Goal: Transaction & Acquisition: Subscribe to service/newsletter

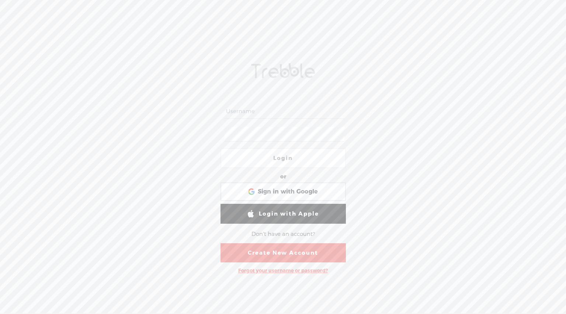
click at [270, 106] on input "text" at bounding box center [284, 111] width 120 height 14
type input "Dan007"
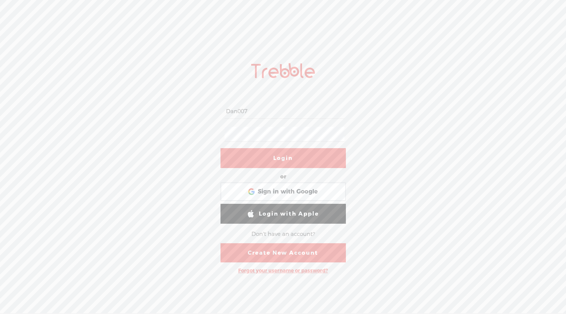
click at [286, 152] on link "Login" at bounding box center [282, 158] width 125 height 20
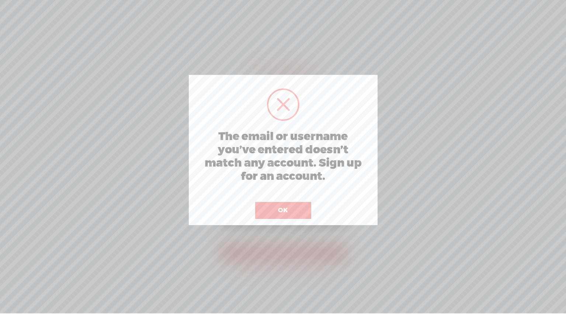
click at [291, 218] on button "OK" at bounding box center [283, 210] width 56 height 17
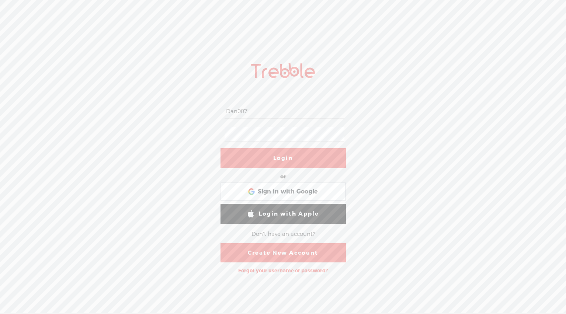
click at [271, 109] on input "Dan007" at bounding box center [284, 111] width 120 height 14
click at [298, 226] on div "Don't have an account?" at bounding box center [282, 233] width 63 height 15
click at [297, 226] on div "Don't have an account?" at bounding box center [282, 233] width 63 height 15
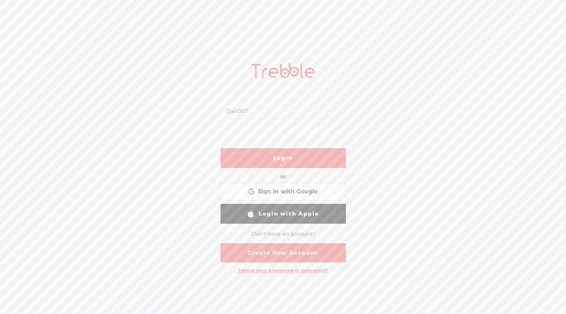
click at [272, 226] on div "Don't have an account?" at bounding box center [282, 233] width 63 height 15
click at [279, 248] on link "Create New Account" at bounding box center [282, 252] width 125 height 19
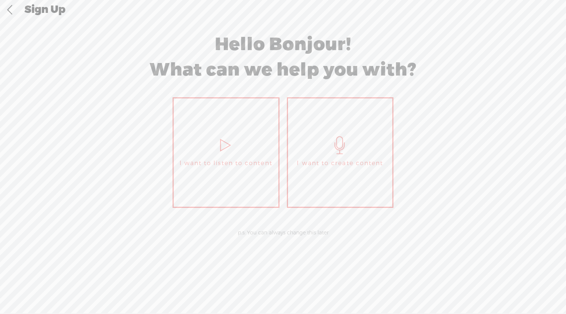
click at [237, 162] on span "I want to listen to content" at bounding box center [225, 163] width 93 height 11
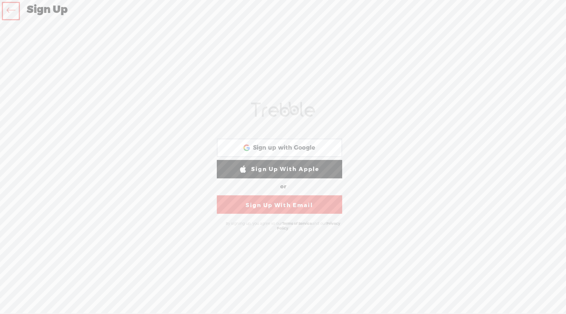
click at [269, 208] on link "Sign Up With Email" at bounding box center [279, 204] width 125 height 18
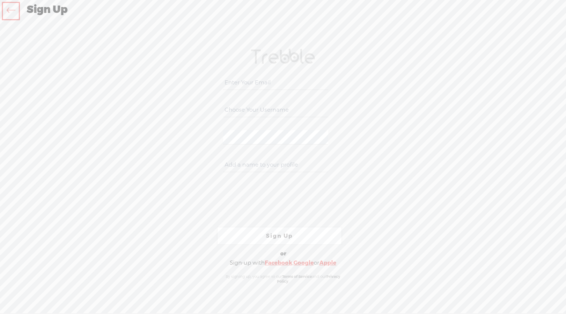
click at [256, 84] on input "email" at bounding box center [275, 83] width 105 height 14
type input "[EMAIL_ADDRESS][DOMAIN_NAME]"
type input "dan007"
click at [297, 169] on input "text" at bounding box center [275, 165] width 105 height 14
type input "[PERSON_NAME]"
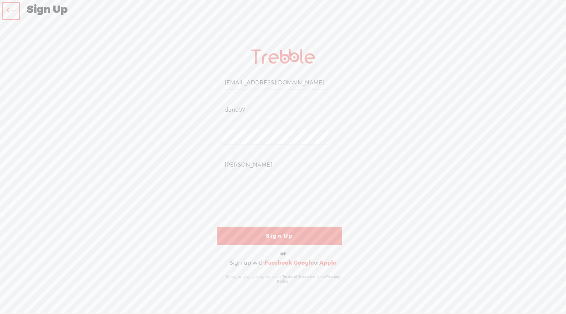
click at [296, 240] on link "Sign Up" at bounding box center [279, 236] width 125 height 18
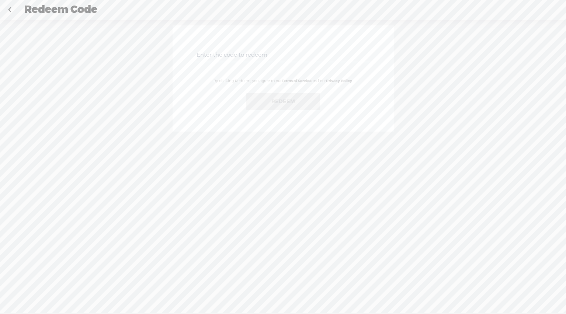
click at [284, 56] on input "text" at bounding box center [284, 55] width 179 height 14
paste input "CMNT-JV7F-32V5-3ZNC-0823"
type input "CMNT-JV7F-32V5-3ZNC-0823"
click at [285, 101] on button "Redeem" at bounding box center [283, 101] width 74 height 17
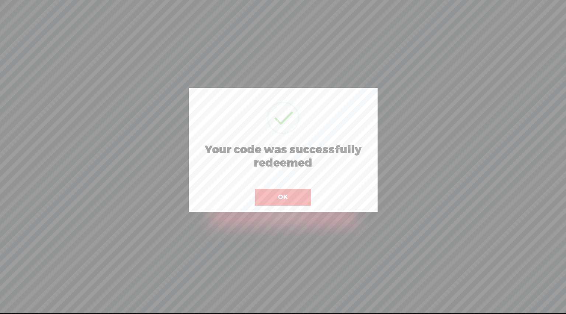
click at [291, 206] on button "OK" at bounding box center [283, 197] width 56 height 17
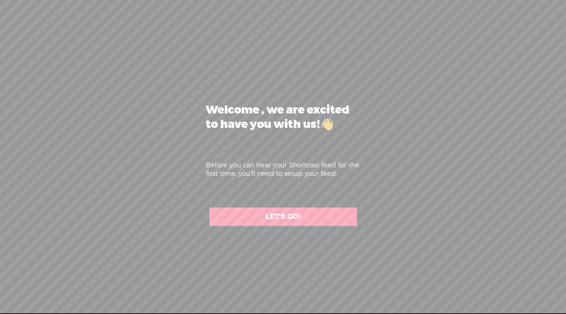
click at [300, 220] on link "LET'S GO!" at bounding box center [282, 216] width 147 height 18
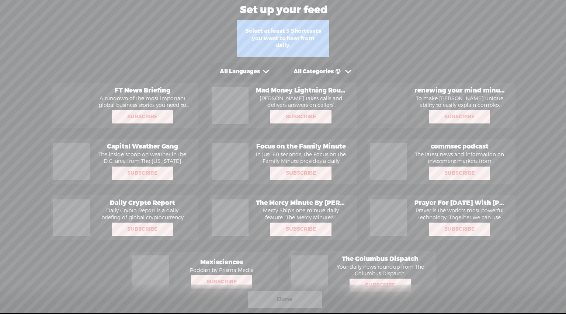
scroll to position [1013, 0]
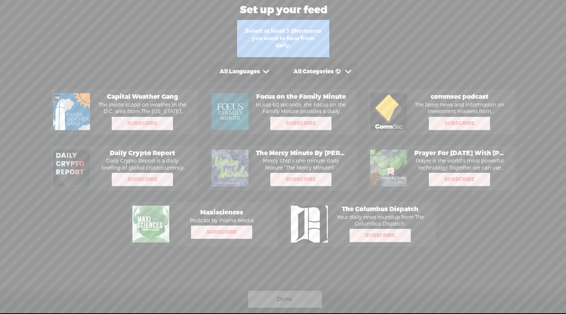
click at [284, 300] on span "Done" at bounding box center [285, 299] width 16 height 12
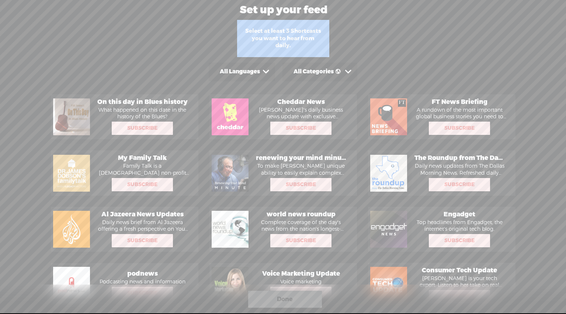
scroll to position [689, 0]
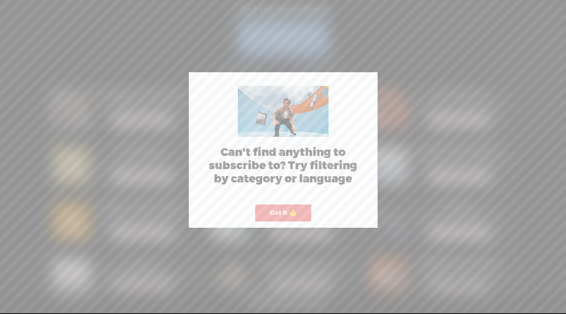
click at [272, 221] on button "Got It 👍" at bounding box center [283, 213] width 56 height 17
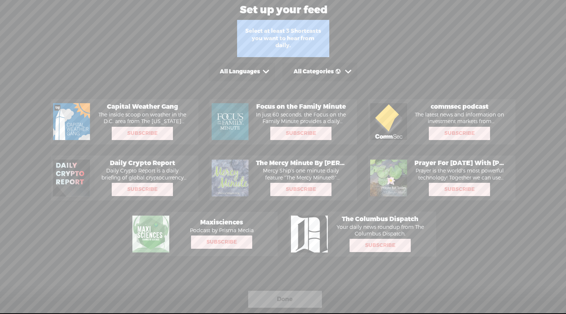
scroll to position [10, 0]
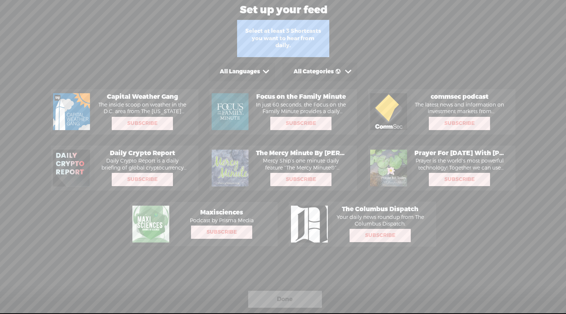
click at [282, 301] on span "Done" at bounding box center [285, 299] width 16 height 12
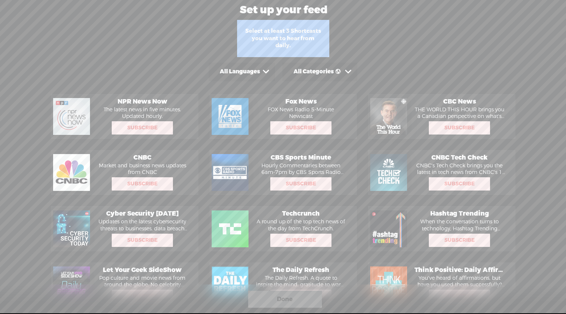
scroll to position [0, 0]
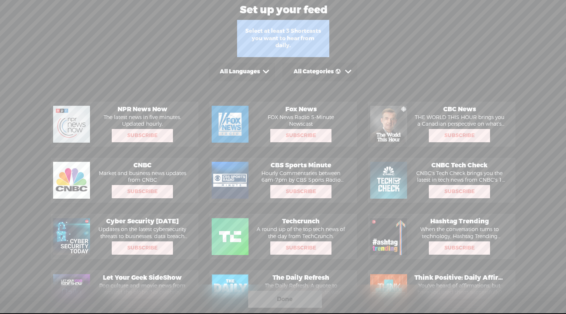
click at [258, 75] on div "All Languages" at bounding box center [240, 71] width 40 height 7
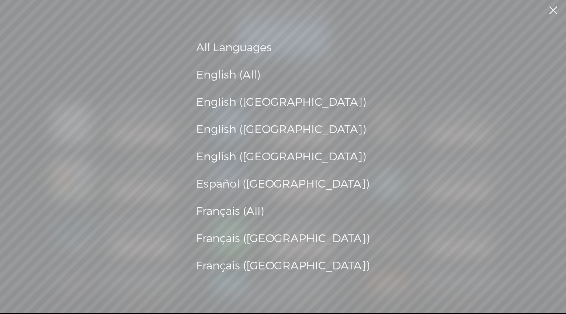
click at [256, 76] on div "English (All)" at bounding box center [283, 75] width 174 height 20
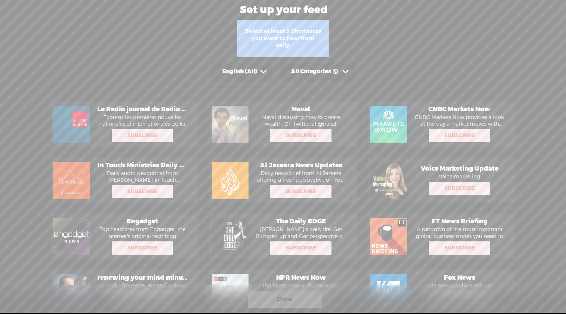
click at [328, 76] on div "All Categories" at bounding box center [317, 72] width 75 height 18
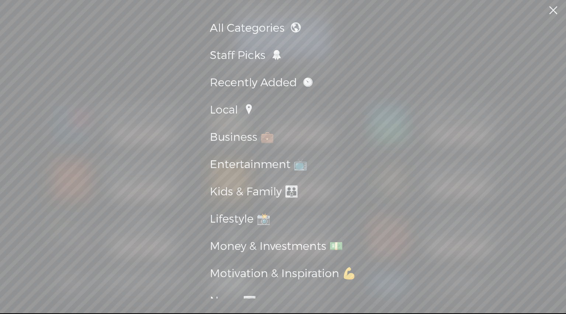
click at [251, 243] on div "Money & Investments 💵" at bounding box center [283, 247] width 146 height 20
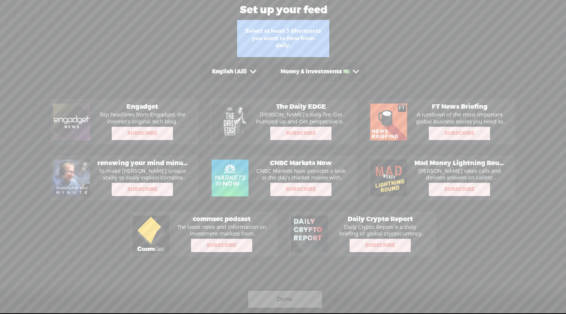
scroll to position [10, 0]
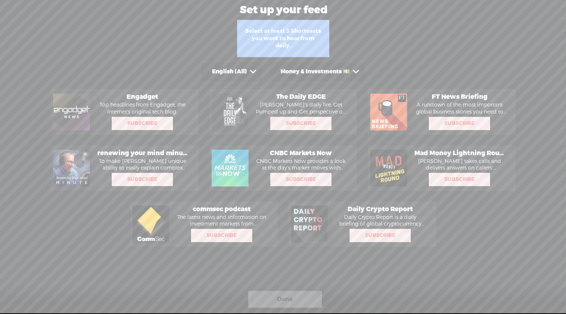
click at [339, 216] on p "Daily Crypto Report is a daily briefing of global cryptocurrency news for disce…" at bounding box center [380, 220] width 98 height 13
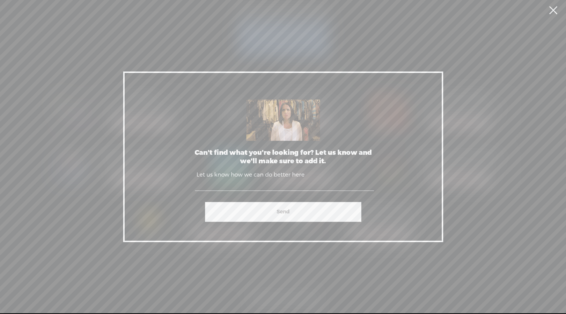
click at [464, 76] on div "Can't find what you're looking for? Let us know and we'll make sure to add it. …" at bounding box center [283, 156] width 566 height 313
drag, startPoint x: 401, startPoint y: 77, endPoint x: 366, endPoint y: 103, distance: 43.4
click at [401, 77] on div "Can't find what you're looking for? Let us know and we'll make sure to add it. …" at bounding box center [283, 156] width 320 height 171
click at [326, 156] on div "Can't find what you're looking for? Let us know and we'll make sure to add it." at bounding box center [283, 156] width 184 height 17
click at [261, 179] on textarea at bounding box center [284, 180] width 179 height 21
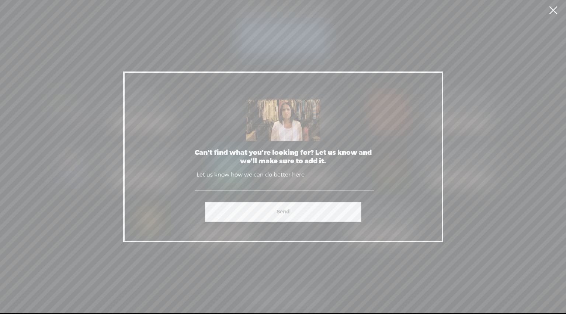
click at [252, 204] on link "Send" at bounding box center [283, 212] width 156 height 20
drag, startPoint x: 212, startPoint y: 231, endPoint x: 208, endPoint y: 233, distance: 4.3
click at [212, 231] on div "Can't find what you're looking for? Let us know and we'll make sure to add it. …" at bounding box center [283, 156] width 320 height 171
click at [153, 253] on div "Can't find what you're looking for? Let us know and we'll make sure to add it. …" at bounding box center [283, 156] width 566 height 313
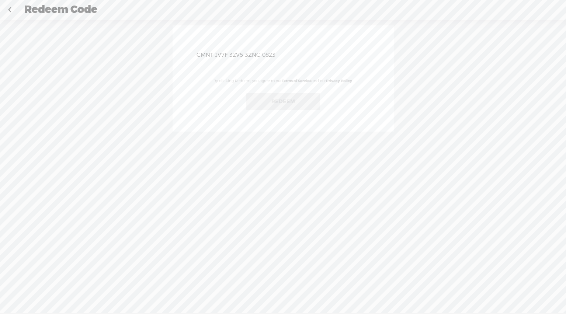
click at [339, 76] on div "By clicking Redeem, you agree to our Terms of Service and our Privacy Policy ." at bounding box center [283, 81] width 155 height 12
click at [309, 97] on button "Redeem" at bounding box center [283, 101] width 74 height 17
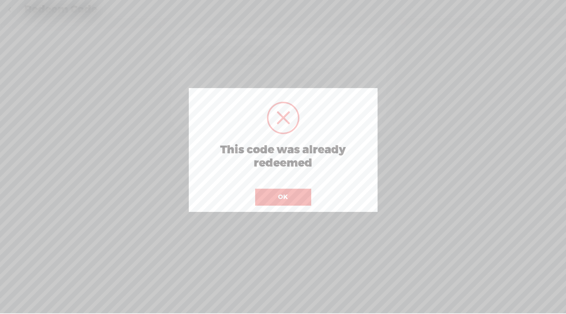
click at [276, 206] on button "OK" at bounding box center [283, 197] width 56 height 17
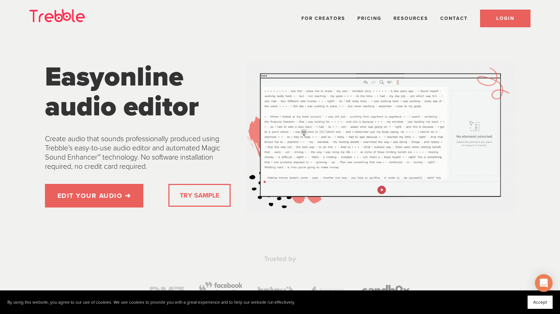
click at [514, 18] on span "LOGIN" at bounding box center [505, 18] width 18 height 6
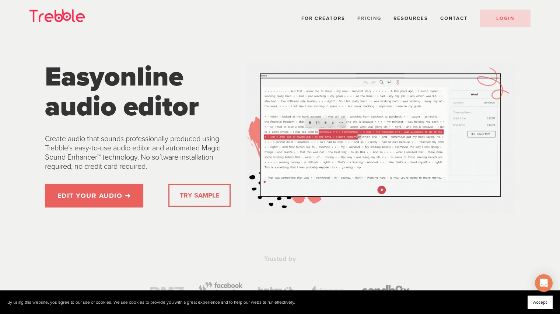
click at [376, 20] on span "Pricing" at bounding box center [369, 18] width 24 height 6
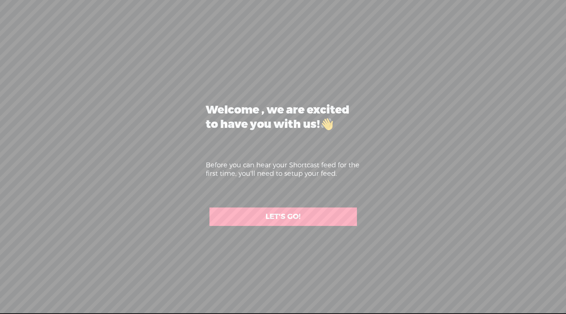
click at [285, 221] on link "LET'S GO!" at bounding box center [282, 216] width 147 height 18
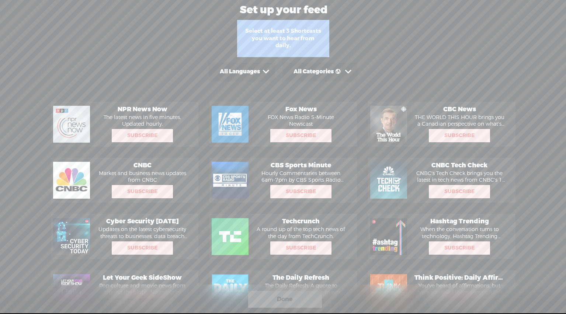
click at [271, 74] on span at bounding box center [265, 71] width 11 height 11
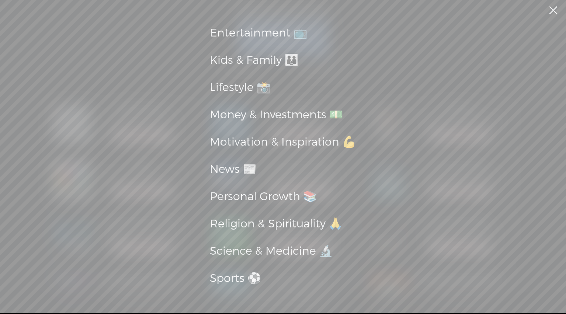
scroll to position [153, 0]
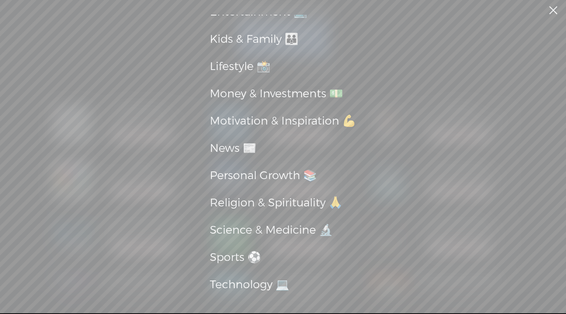
click at [242, 284] on div "Technology 💻" at bounding box center [283, 285] width 146 height 20
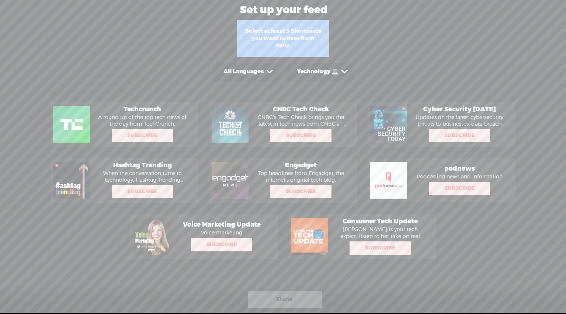
click at [153, 139] on span "Subscribe" at bounding box center [142, 136] width 60 height 12
click at [233, 242] on span "Subscribe" at bounding box center [222, 245] width 60 height 12
click at [454, 188] on span "Subscribe" at bounding box center [459, 188] width 60 height 12
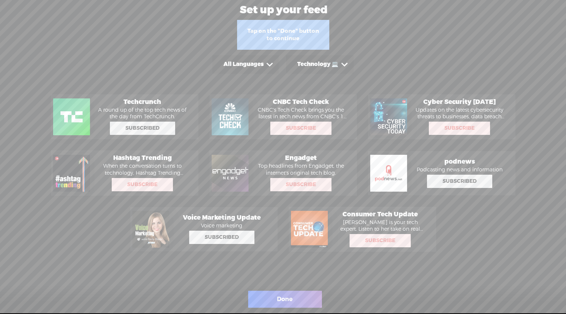
click at [295, 303] on div "Done" at bounding box center [285, 299] width 74 height 17
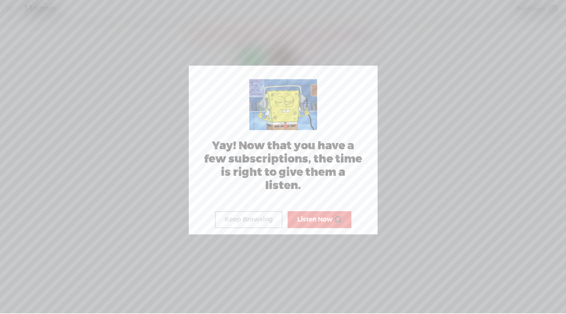
click at [267, 228] on button "Keep Browsing" at bounding box center [248, 219] width 67 height 17
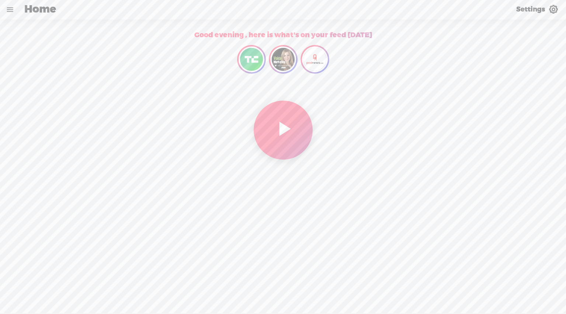
click at [555, 6] on t at bounding box center [553, 10] width 10 height 10
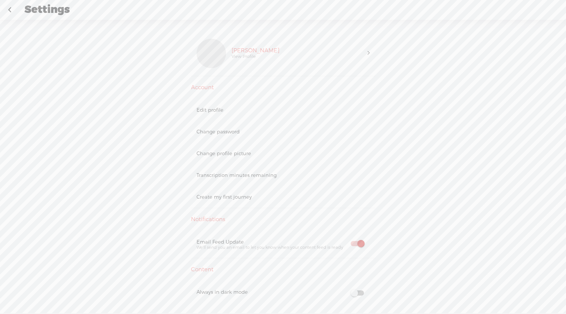
click at [219, 111] on div "Edit profile" at bounding box center [282, 110] width 173 height 6
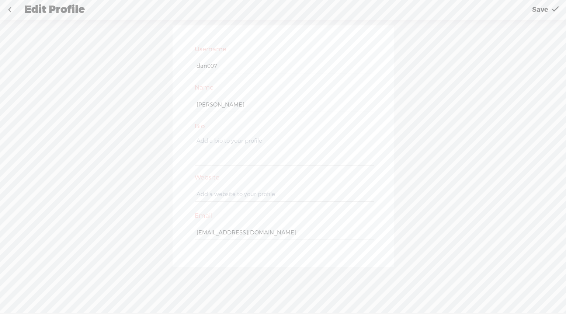
click at [11, 13] on link at bounding box center [9, 9] width 18 height 19
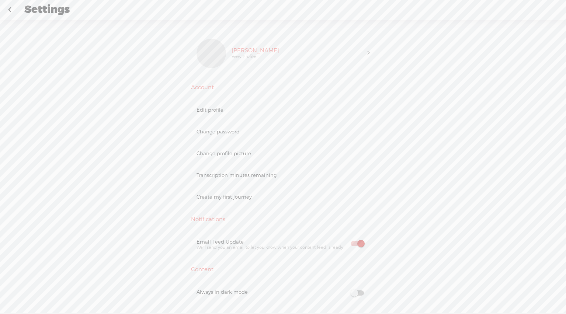
scroll to position [8, 0]
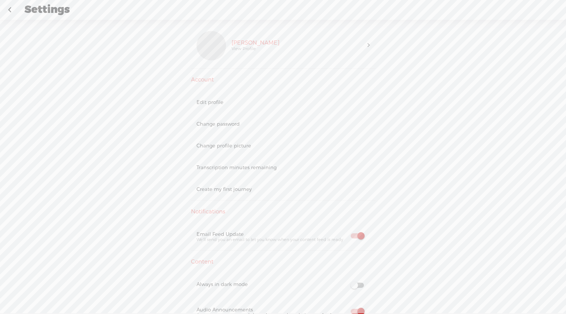
click at [222, 168] on div "Transcription minutes remaining" at bounding box center [282, 167] width 173 height 6
click at [219, 169] on div "Transcription minutes remaining" at bounding box center [282, 167] width 173 height 6
click at [224, 196] on div "Create my first journey" at bounding box center [283, 189] width 184 height 22
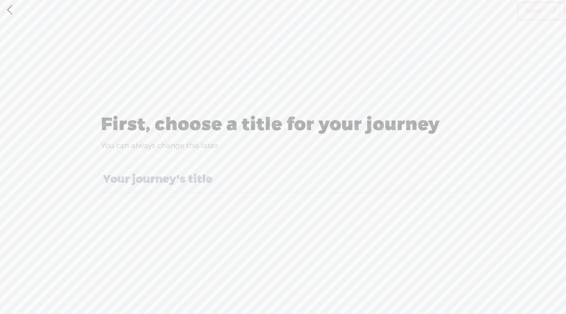
click at [10, 14] on link at bounding box center [9, 9] width 18 height 19
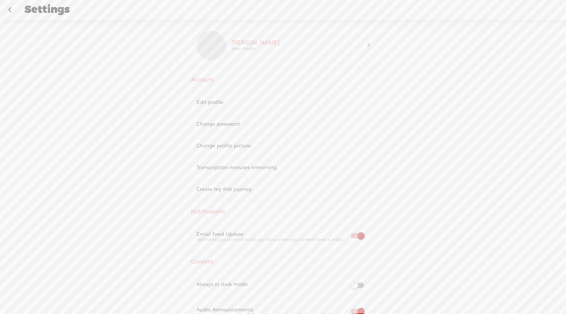
click at [401, 53] on div "Upgrade To Trebble Plus Dan View Profile Account Edit profile Change password C…" at bounding box center [283, 171] width 566 height 302
click at [374, 47] on div "Upgrade To Trebble Plus Dan View Profile Account Edit profile Change password C…" at bounding box center [283, 171] width 566 height 302
click at [367, 46] on span at bounding box center [368, 45] width 2 height 7
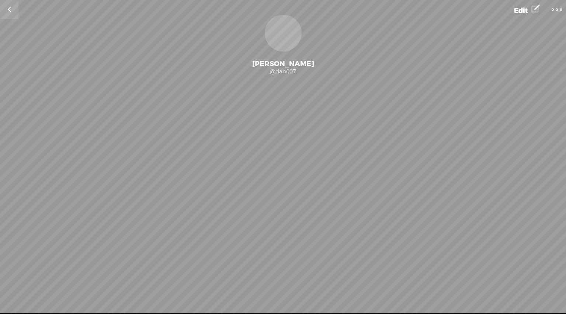
click at [532, 3] on t at bounding box center [535, 9] width 8 height 15
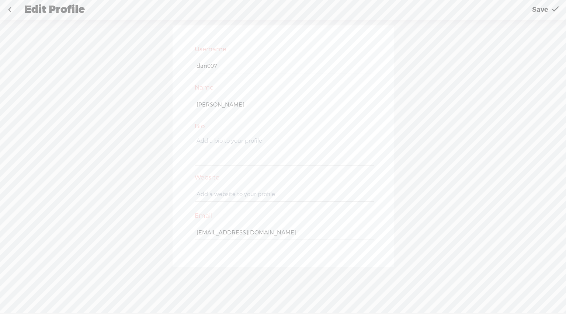
click at [7, 11] on link at bounding box center [9, 9] width 18 height 19
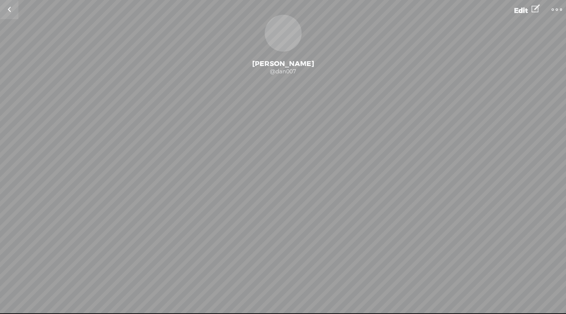
click at [12, 11] on link at bounding box center [9, 9] width 18 height 19
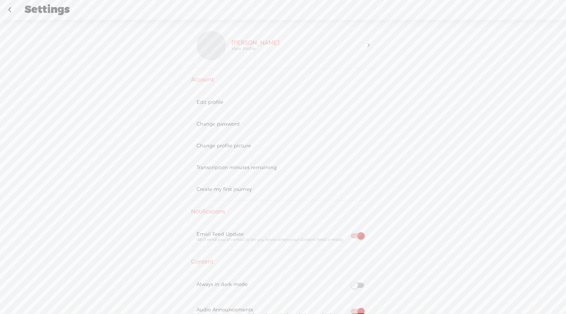
scroll to position [8, 0]
click at [3, 7] on link at bounding box center [9, 9] width 18 height 19
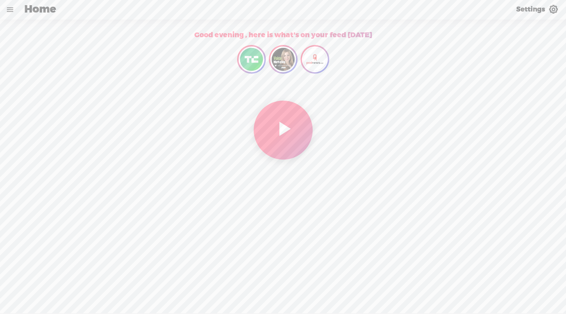
click at [11, 10] on link at bounding box center [9, 9] width 19 height 19
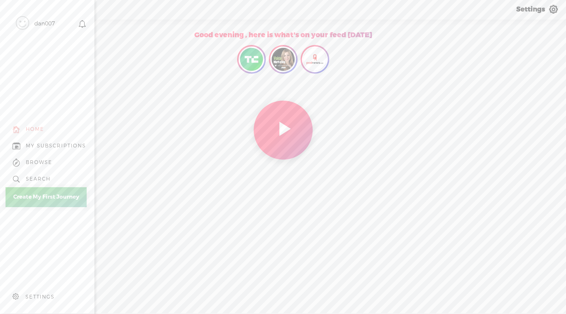
click at [58, 140] on div "MY SUBSCRIPTIONS" at bounding box center [47, 145] width 83 height 17
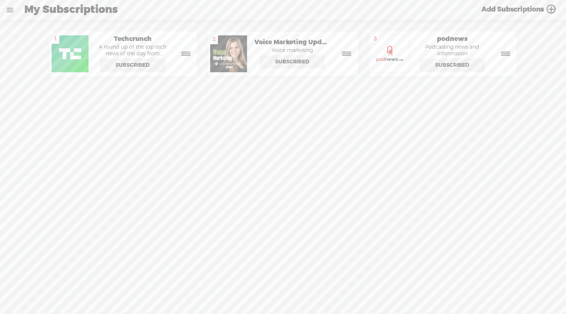
click at [29, 13] on span "My Subscriptions" at bounding box center [71, 9] width 94 height 19
click at [14, 11] on link at bounding box center [9, 9] width 19 height 19
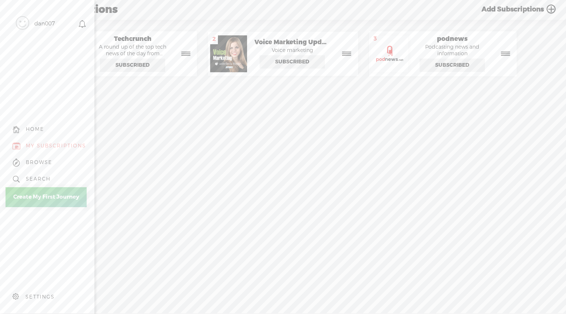
click at [57, 160] on div "BROWSE" at bounding box center [47, 162] width 83 height 17
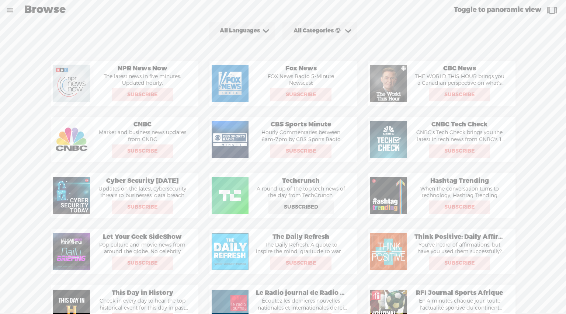
click at [6, 9] on link at bounding box center [9, 9] width 19 height 19
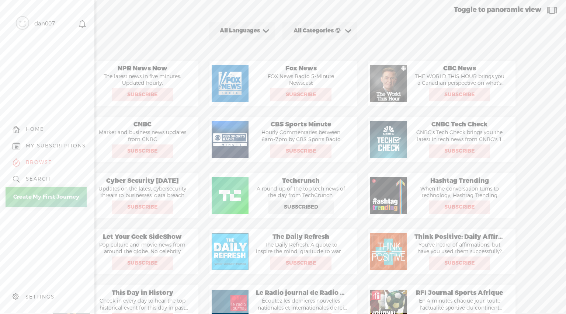
click at [30, 17] on div "dan007" at bounding box center [41, 24] width 71 height 37
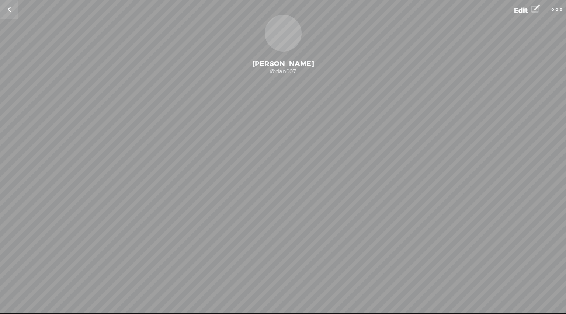
click at [556, 9] on t at bounding box center [556, 9] width 10 height 10
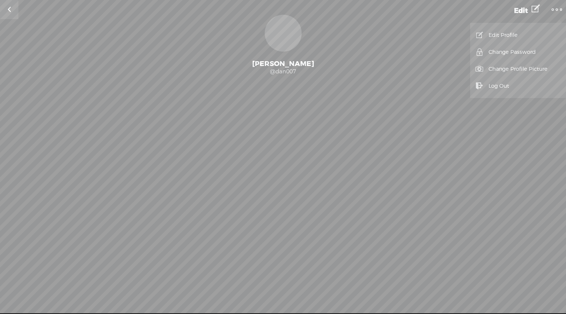
click at [494, 36] on link "Edit Profile" at bounding box center [517, 35] width 88 height 17
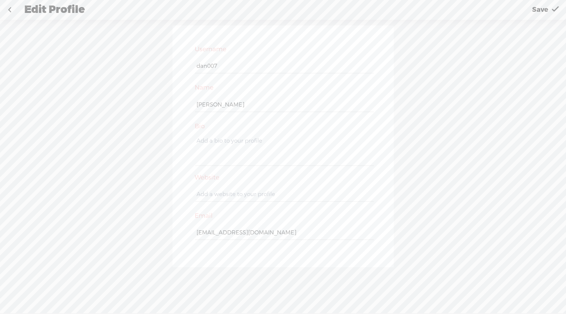
click at [63, 10] on div "Edit Profile" at bounding box center [271, 9] width 505 height 19
click at [18, 7] on div at bounding box center [9, 9] width 19 height 19
click at [8, 9] on link at bounding box center [9, 9] width 18 height 19
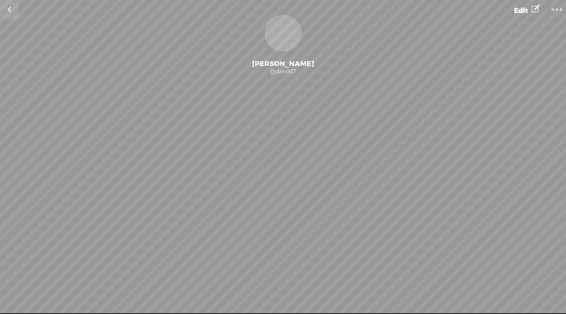
click at [12, 10] on link at bounding box center [9, 9] width 18 height 19
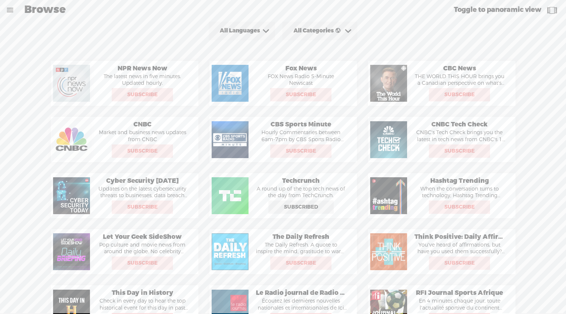
click at [446, 261] on span "Subscribe" at bounding box center [459, 263] width 60 height 12
click at [519, 12] on span "Toggle to panoramic view" at bounding box center [497, 10] width 87 height 8
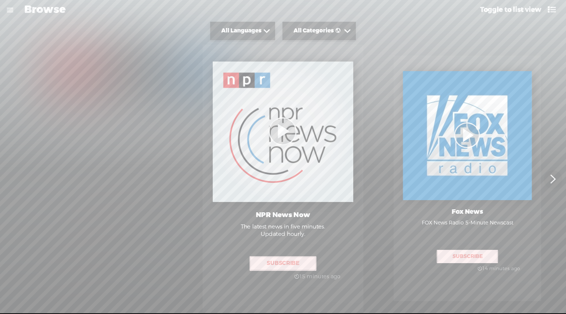
click at [310, 28] on div "All Categories" at bounding box center [317, 30] width 49 height 7
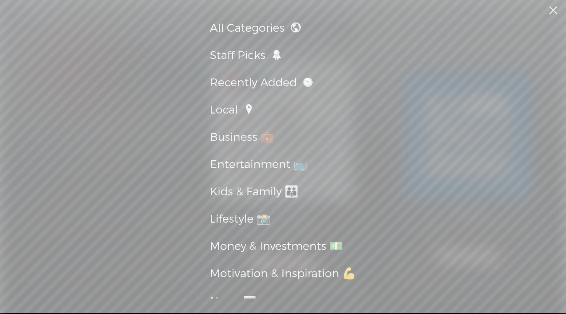
click at [423, 71] on div "All Categories Staff Picks Recently Added Local Business 💼 Entertainment 📺 Kids…" at bounding box center [283, 156] width 566 height 313
click at [371, 125] on div "All Categories Staff Picks Recently Added Local Business 💼 Entertainment 📺 Kids…" at bounding box center [283, 156] width 566 height 313
click at [294, 162] on div "Entertainment 📺" at bounding box center [283, 165] width 146 height 20
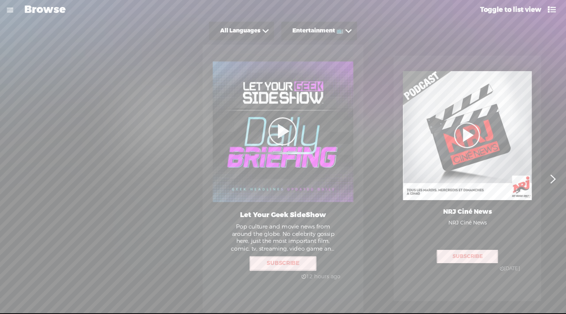
click at [23, 10] on div "Browse" at bounding box center [245, 9] width 452 height 19
click at [6, 12] on link at bounding box center [9, 9] width 19 height 19
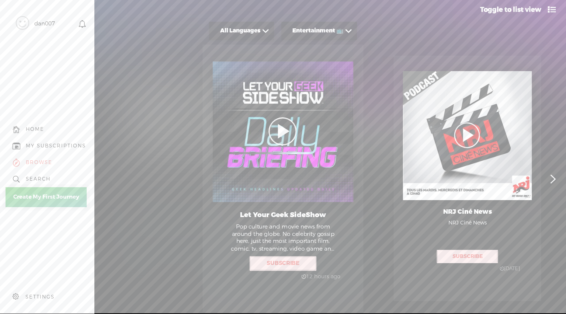
click at [34, 127] on div "HOME" at bounding box center [35, 129] width 18 height 6
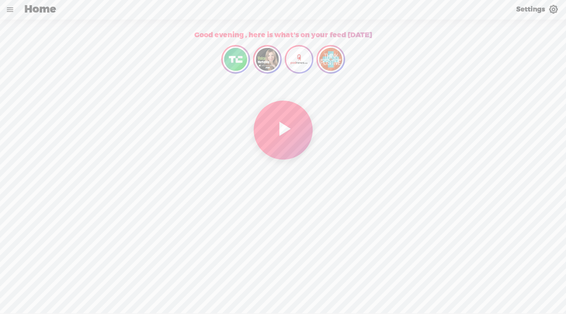
click at [555, 11] on t at bounding box center [553, 10] width 10 height 10
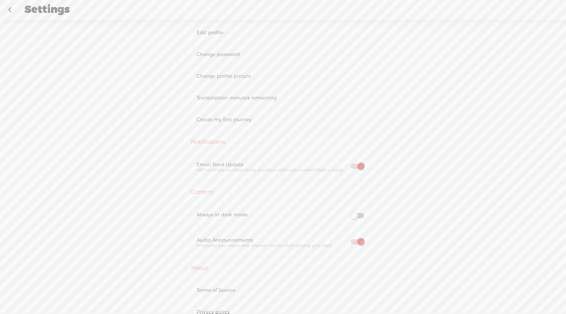
scroll to position [101, 0]
click at [355, 216] on label at bounding box center [357, 218] width 25 height 8
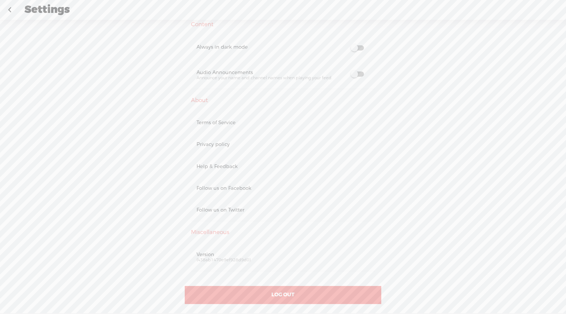
scroll to position [0, 0]
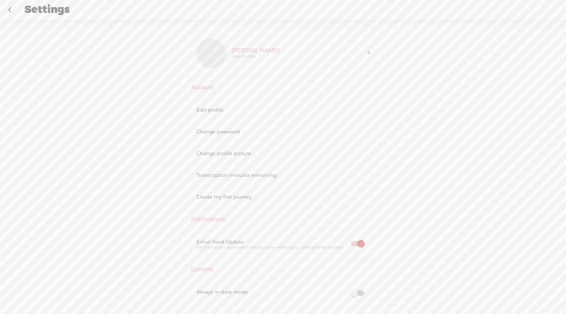
click at [214, 61] on div at bounding box center [210, 53] width 29 height 29
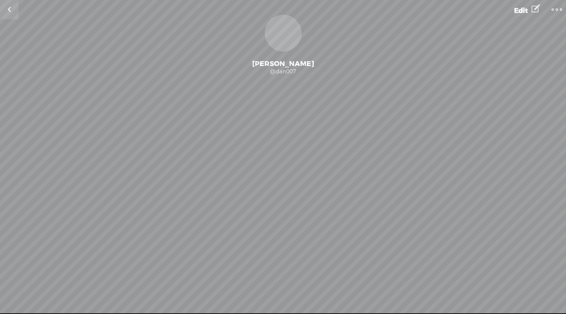
click at [13, 14] on link at bounding box center [9, 9] width 18 height 19
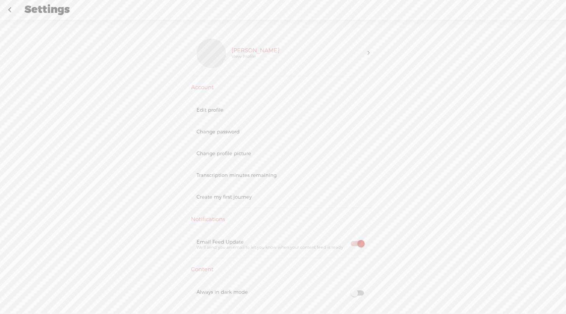
click at [18, 10] on link at bounding box center [9, 9] width 18 height 19
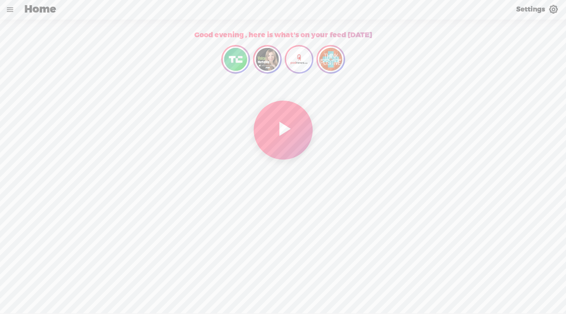
click at [535, 10] on span "Settings" at bounding box center [530, 9] width 29 height 8
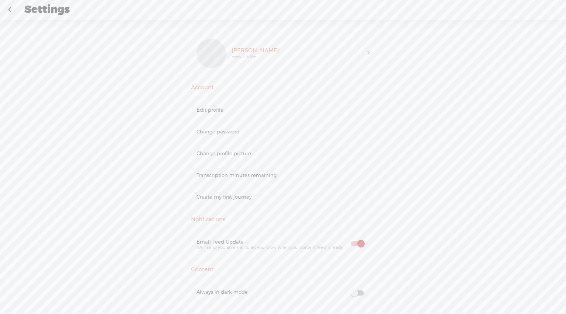
click at [257, 177] on div "Transcription minutes remaining" at bounding box center [282, 175] width 173 height 6
click at [368, 48] on div "[PERSON_NAME] View Profile" at bounding box center [283, 53] width 184 height 45
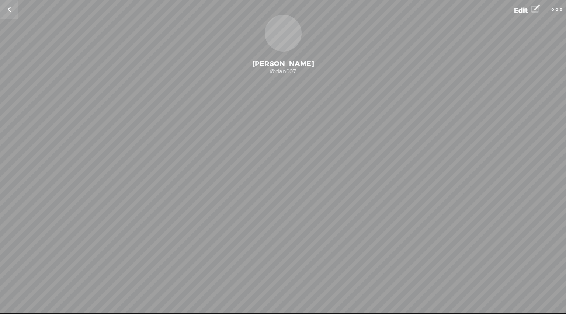
click at [17, 14] on link at bounding box center [9, 9] width 18 height 19
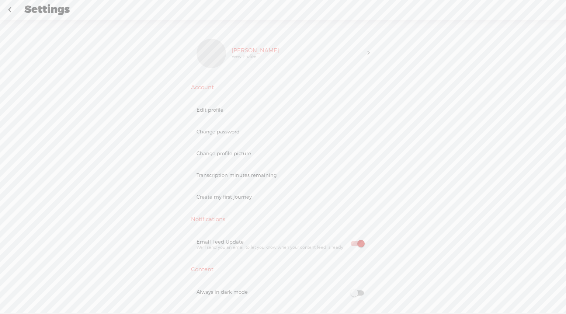
click at [13, 11] on link at bounding box center [9, 9] width 18 height 19
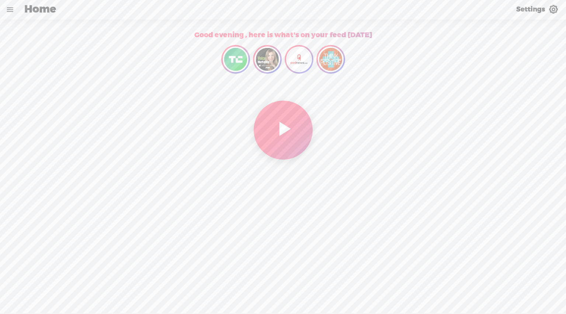
click at [305, 61] on img at bounding box center [299, 59] width 26 height 26
click at [324, 61] on img at bounding box center [331, 59] width 26 height 26
click at [300, 135] on span "Play My Feed" at bounding box center [283, 130] width 59 height 59
click at [46, 304] on div at bounding box center [48, 302] width 15 height 15
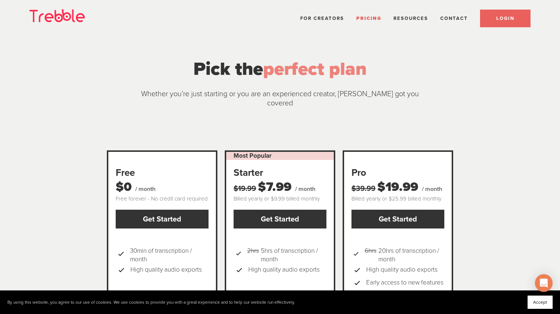
click at [506, 21] on link "LOGIN" at bounding box center [505, 19] width 50 height 18
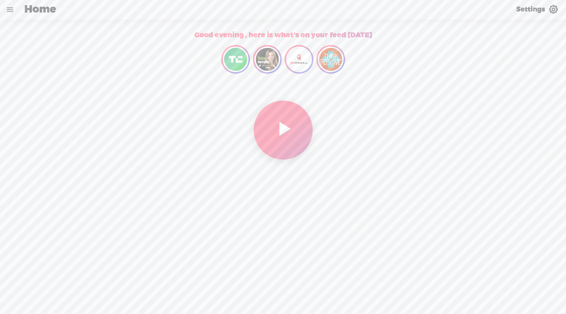
click at [339, 31] on div "Good evening , here is what's on your feed [DATE]" at bounding box center [283, 35] width 178 height 20
click at [14, 8] on link at bounding box center [9, 9] width 19 height 19
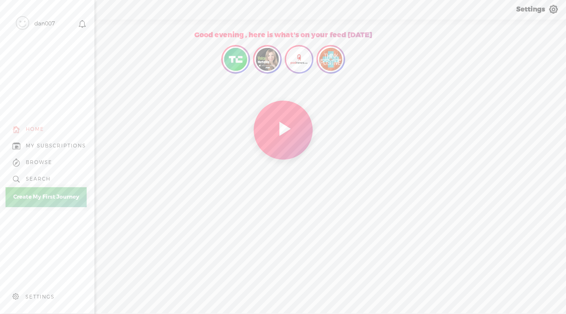
click at [32, 294] on div "SETTINGS" at bounding box center [39, 297] width 29 height 6
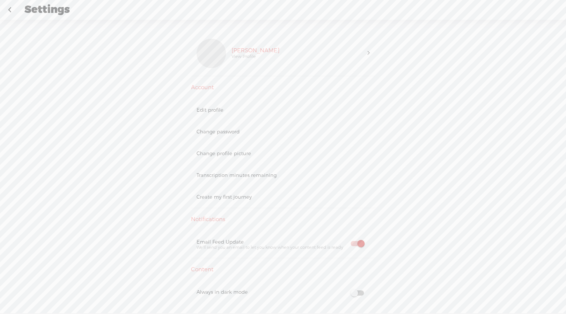
click at [217, 111] on div "Edit profile" at bounding box center [282, 110] width 173 height 6
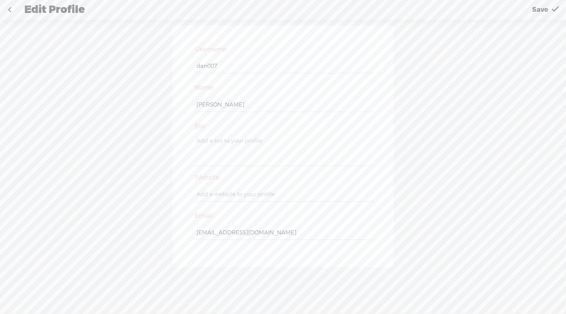
click at [213, 206] on div at bounding box center [283, 196] width 184 height 27
click at [394, 108] on div "Username dan007 Name [PERSON_NAME] Bio Website Email [EMAIL_ADDRESS][DOMAIN_NAM…" at bounding box center [283, 171] width 566 height 302
click at [6, 8] on link at bounding box center [9, 9] width 18 height 19
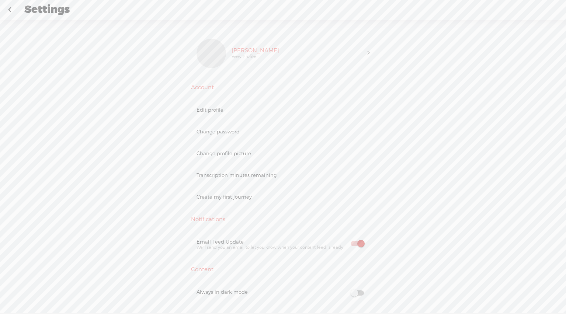
click at [367, 55] on div "[PERSON_NAME] View Profile" at bounding box center [283, 53] width 184 height 45
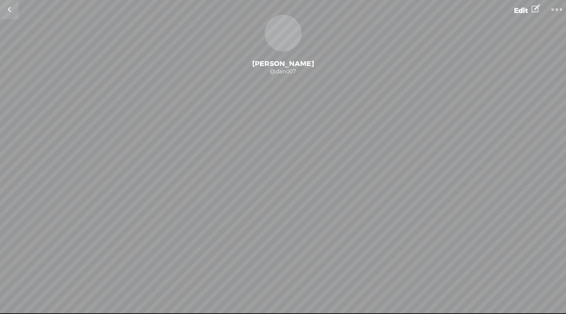
click at [523, 11] on span "Edit" at bounding box center [521, 10] width 14 height 9
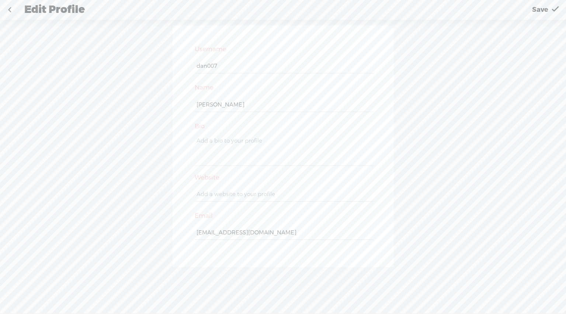
click at [54, 14] on div "Edit Profile" at bounding box center [271, 9] width 505 height 19
click at [2, 14] on link at bounding box center [9, 9] width 18 height 19
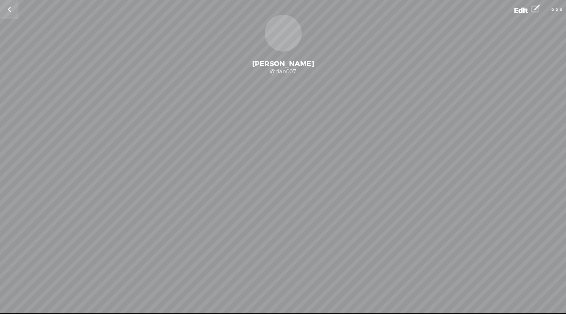
click at [5, 11] on link at bounding box center [9, 9] width 18 height 19
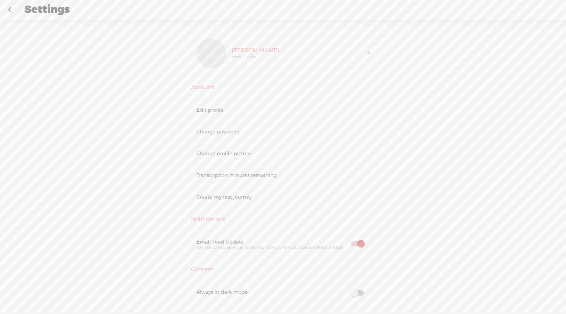
click at [5, 11] on link at bounding box center [9, 9] width 18 height 19
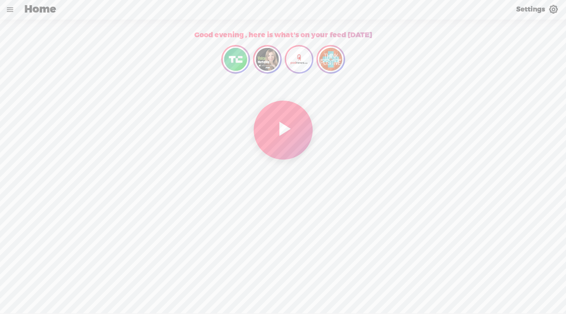
click at [11, 11] on link at bounding box center [9, 9] width 19 height 19
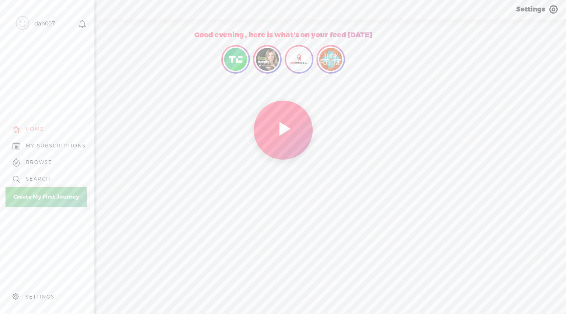
click at [64, 143] on div "MY SUBSCRIPTIONS" at bounding box center [56, 146] width 60 height 6
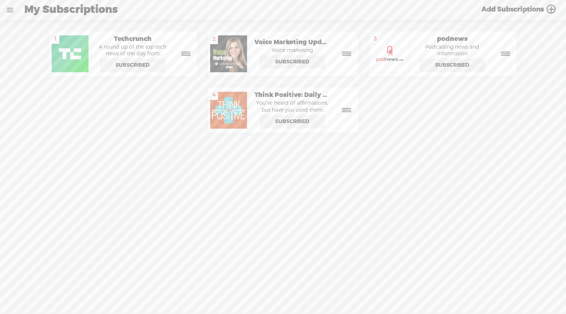
click at [513, 52] on icon at bounding box center [505, 53] width 18 height 9
click at [76, 8] on span "My Subscriptions" at bounding box center [71, 9] width 94 height 19
click at [10, 13] on link at bounding box center [9, 9] width 19 height 19
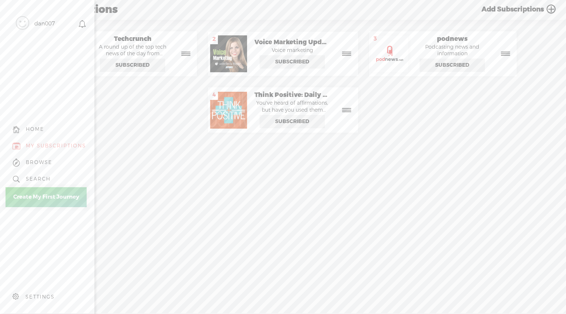
click at [39, 294] on div "SETTINGS" at bounding box center [39, 297] width 29 height 6
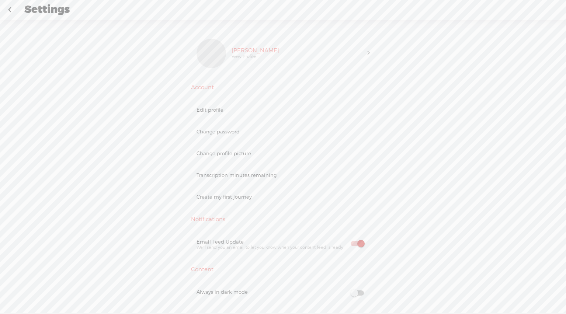
click at [230, 176] on div "Transcription minutes remaining" at bounding box center [282, 175] width 173 height 6
click at [231, 174] on div "Transcription minutes remaining" at bounding box center [282, 175] width 173 height 6
click at [231, 173] on div "Transcription minutes remaining" at bounding box center [282, 175] width 173 height 6
click at [232, 172] on div "Transcription minutes remaining" at bounding box center [282, 175] width 173 height 6
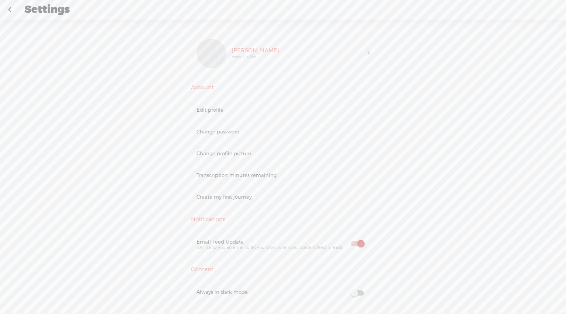
click at [232, 172] on div "Transcription minutes remaining" at bounding box center [282, 175] width 173 height 6
click at [221, 55] on div at bounding box center [210, 53] width 29 height 29
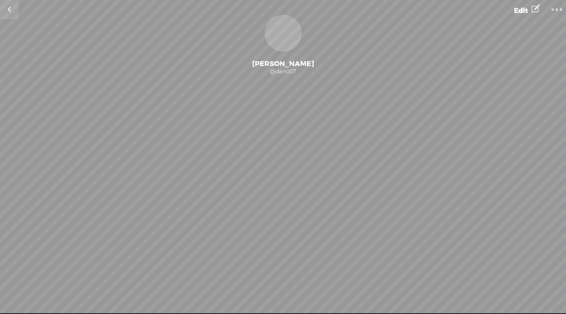
click at [12, 13] on link at bounding box center [9, 9] width 18 height 19
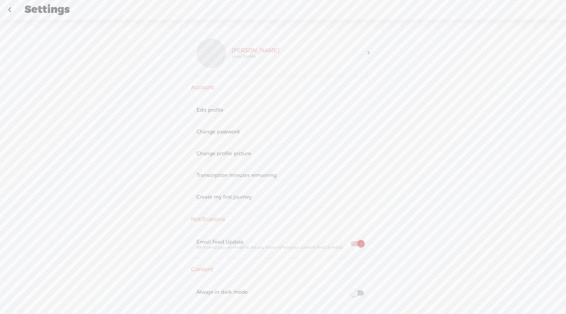
click at [350, 238] on div "Email Feed Update We'll send you an email to let you know when your content fee…" at bounding box center [283, 244] width 184 height 27
click at [360, 244] on span at bounding box center [356, 243] width 13 height 5
